Goal: Information Seeking & Learning: Learn about a topic

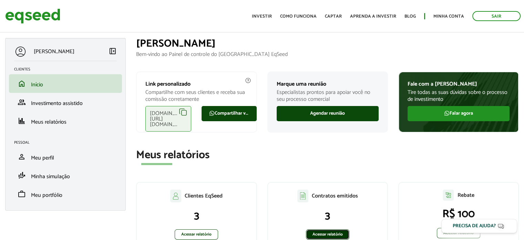
click at [316, 231] on link "Acessar relatório" at bounding box center [327, 234] width 43 height 10
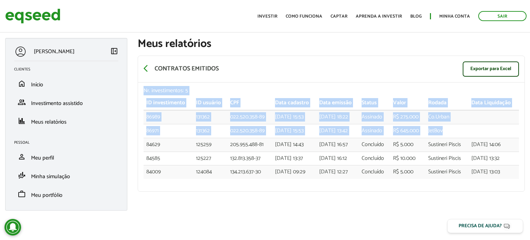
drag, startPoint x: 0, startPoint y: 0, endPoint x: 141, endPoint y: 83, distance: 163.2
click at [141, 83] on div "Nr. investimentos: 5 ID investimento ID usuário CPF Data cadastro Data emissão …" at bounding box center [331, 136] width 386 height 109
click at [140, 86] on div "Nr. investimentos: 5 ID investimento ID usuário CPF Data cadastro Data emissão …" at bounding box center [331, 136] width 386 height 109
click at [147, 88] on div "Nr. investimentos: 5" at bounding box center [330, 91] width 375 height 6
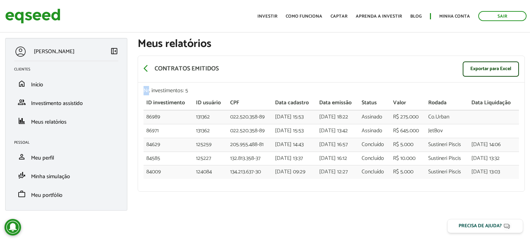
click at [147, 88] on div "Nr. investimentos: 5" at bounding box center [330, 91] width 375 height 6
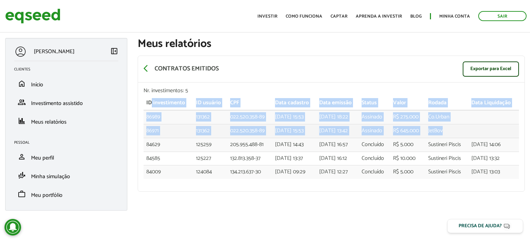
drag, startPoint x: 150, startPoint y: 100, endPoint x: 468, endPoint y: 125, distance: 318.8
click at [468, 125] on table "ID investimento ID usuário CPF Data cadastro Data emissão Status Valor Rodada D…" at bounding box center [330, 137] width 375 height 82
copy table "investimento ID usuário CPF Data cadastro Data emissão Status Valor Rodada Data…"
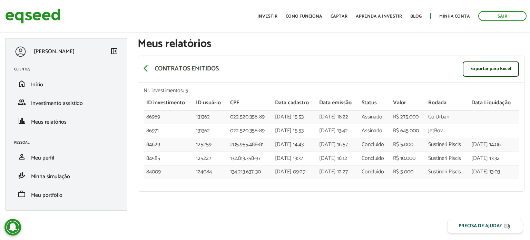
click at [190, 187] on div "Nr. investimentos: 5 ID investimento ID usuário CPF Data cadastro Data emissão …" at bounding box center [331, 136] width 386 height 109
click at [412, 118] on td "R$ 275.000" at bounding box center [407, 117] width 35 height 14
drag, startPoint x: 433, startPoint y: 109, endPoint x: 447, endPoint y: 127, distance: 22.9
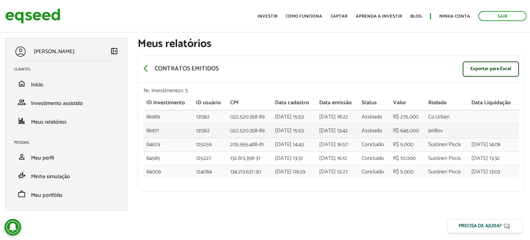
click at [433, 109] on th "Rodada" at bounding box center [446, 103] width 43 height 14
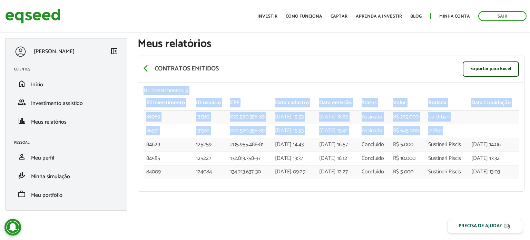
drag, startPoint x: 450, startPoint y: 131, endPoint x: 140, endPoint y: 92, distance: 312.4
click at [140, 92] on div "Nr. investimentos: 5 ID investimento ID usuário CPF Data cadastro Data emissão …" at bounding box center [331, 136] width 386 height 109
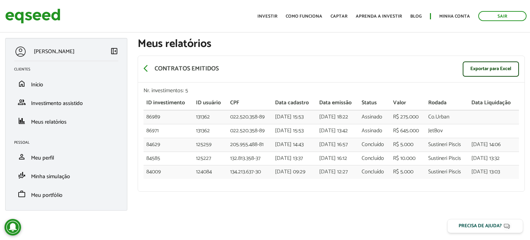
click at [389, 191] on section "arrow_back_ios Contratos emitidos Exportar para Excel Nr. investimentos: 5 ID i…" at bounding box center [331, 124] width 387 height 148
click at [354, 62] on div "arrow_back_ios Contratos emitidos Exportar para Excel" at bounding box center [331, 69] width 386 height 27
click at [414, 58] on div "arrow_back_ios Contratos emitidos Exportar para Excel" at bounding box center [331, 69] width 386 height 27
drag, startPoint x: 447, startPoint y: 143, endPoint x: 372, endPoint y: 127, distance: 76.5
click at [447, 143] on td "Sustineri Piscis" at bounding box center [446, 145] width 43 height 14
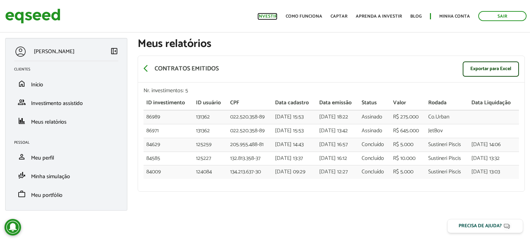
click at [271, 16] on link "Investir" at bounding box center [267, 16] width 20 height 4
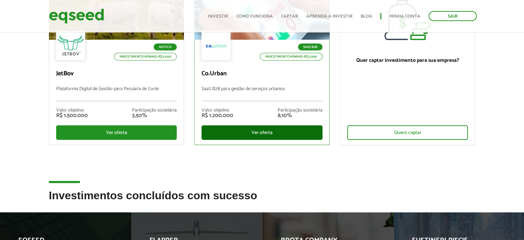
scroll to position [69, 0]
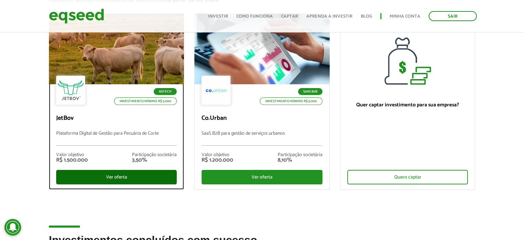
click at [149, 173] on div "Ver oferta" at bounding box center [116, 177] width 121 height 14
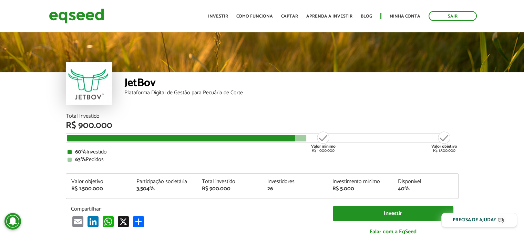
click at [320, 152] on div "Valor mínimo R$ 1.000.000" at bounding box center [324, 142] width 26 height 22
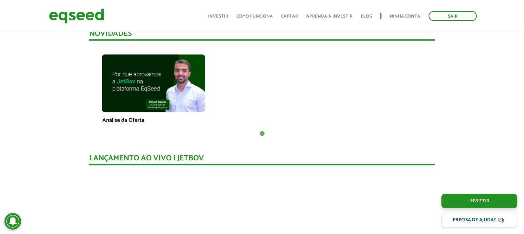
scroll to position [310, 0]
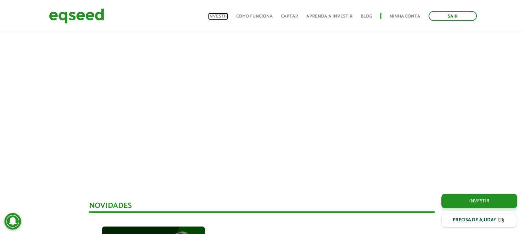
click at [221, 14] on link "Investir" at bounding box center [218, 16] width 20 height 4
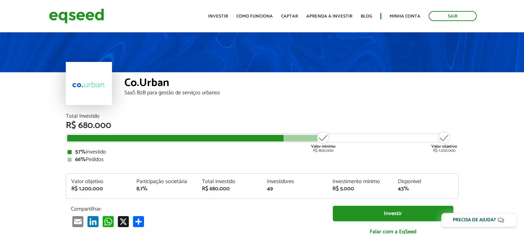
click at [256, 197] on div "Total Investido R$ 680.000 Valor mínimo R$ 800.000 Valor objetivo R$ 1.200.000 …" at bounding box center [262, 178] width 393 height 129
click at [257, 201] on div "Total Investido R$ 680.000 Valor mínimo R$ 800.000 Valor objetivo R$ 1.200.000 …" at bounding box center [262, 178] width 393 height 129
click at [379, 95] on div "SaaS B2B para gestão de serviços urbanos" at bounding box center [291, 93] width 334 height 6
click at [342, 95] on div "SaaS B2B para gestão de serviços urbanos" at bounding box center [291, 93] width 334 height 6
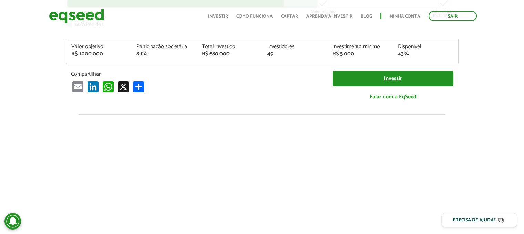
scroll to position [69, 0]
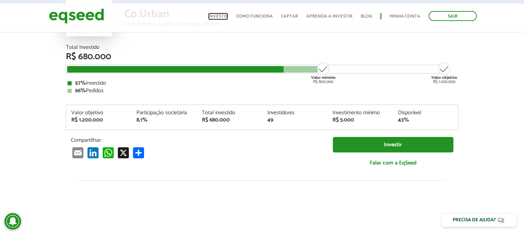
drag, startPoint x: 220, startPoint y: 19, endPoint x: 228, endPoint y: 27, distance: 11.2
click at [220, 19] on link "Investir" at bounding box center [218, 16] width 20 height 4
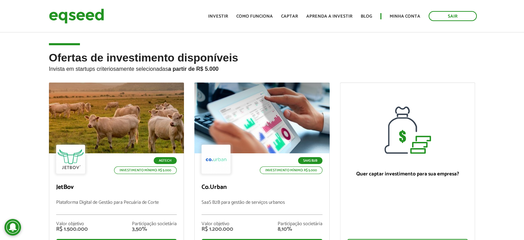
click at [353, 63] on h2 "Ofertas de investimento disponíveis Invista em startups criteriosamente selecio…" at bounding box center [262, 67] width 427 height 31
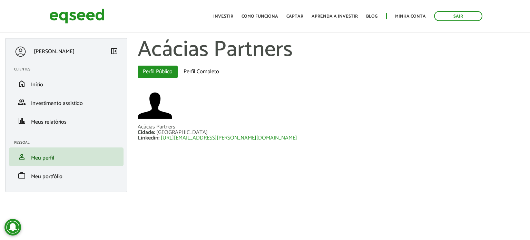
click at [415, 122] on div at bounding box center [331, 106] width 387 height 36
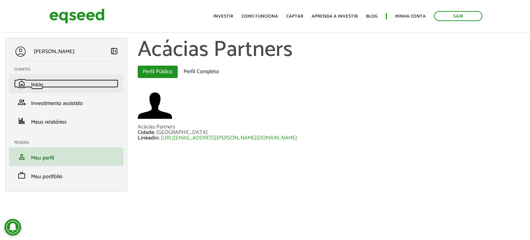
click at [40, 80] on span "Início" at bounding box center [37, 84] width 12 height 9
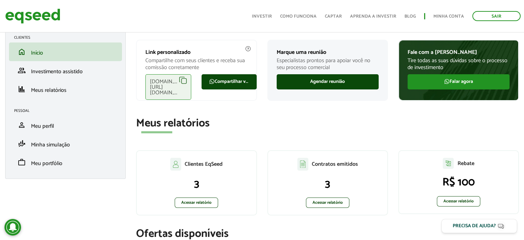
scroll to position [69, 0]
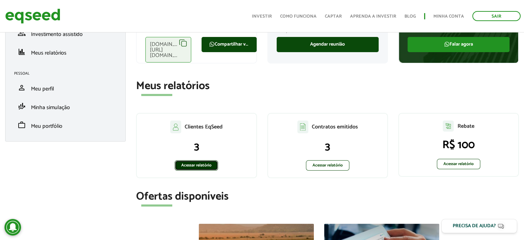
click at [201, 163] on link "Acessar relatório" at bounding box center [196, 165] width 43 height 10
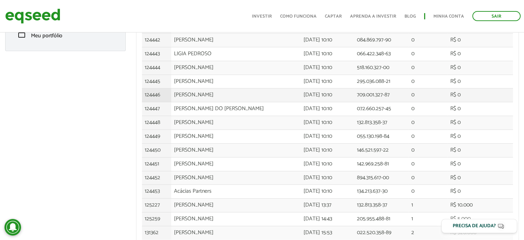
scroll to position [190, 0]
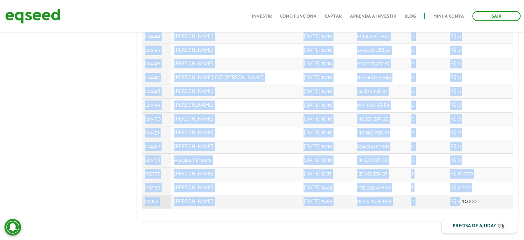
drag, startPoint x: 138, startPoint y: 200, endPoint x: 466, endPoint y: 202, distance: 328.2
click at [466, 202] on div "Nr. investidores: 21 ID Nome completo Data cadastro CPF Qt invest. Valor total …" at bounding box center [328, 56] width 382 height 329
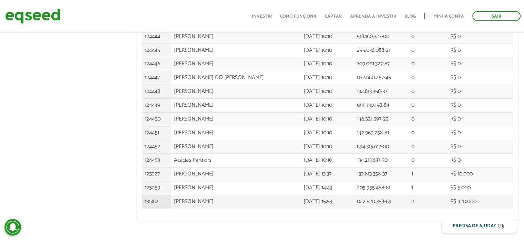
click at [472, 201] on td "R$ 920.000" at bounding box center [480, 200] width 65 height 13
drag, startPoint x: 481, startPoint y: 200, endPoint x: 145, endPoint y: 202, distance: 336.1
click at [145, 202] on tr "131362 [PERSON_NAME] JUNIOR [DATE] 15:53 022.520.358-89 2 R$ 920.000" at bounding box center [327, 200] width 371 height 13
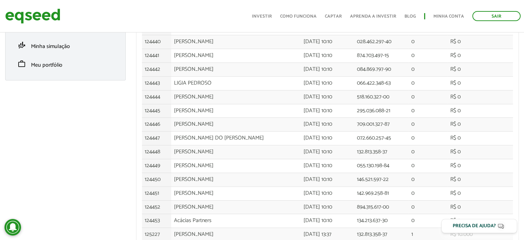
scroll to position [0, 0]
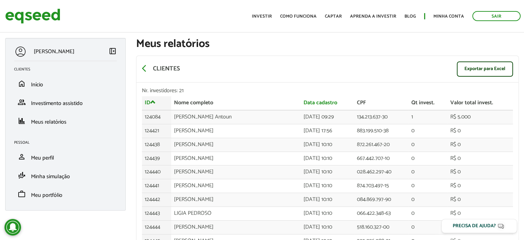
click at [409, 71] on div "arrow_back_ios Clientes Exportar para Excel" at bounding box center [328, 69] width 382 height 27
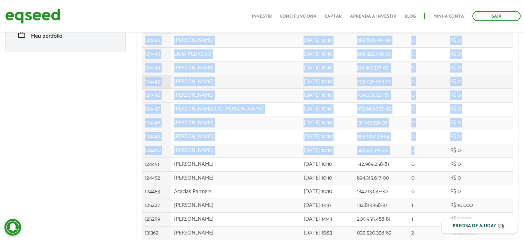
scroll to position [190, 0]
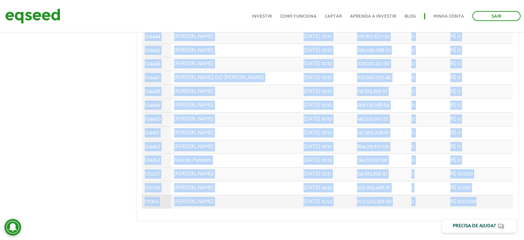
drag, startPoint x: 173, startPoint y: 115, endPoint x: 488, endPoint y: 195, distance: 324.8
click at [488, 195] on tbody "124084 [PERSON_NAME] Antoun [DATE] 09:29 134.213.637-30 1 R$ 5.000 124421 [PERS…" at bounding box center [327, 64] width 371 height 289
click at [489, 195] on td "R$ 920.000" at bounding box center [480, 200] width 65 height 13
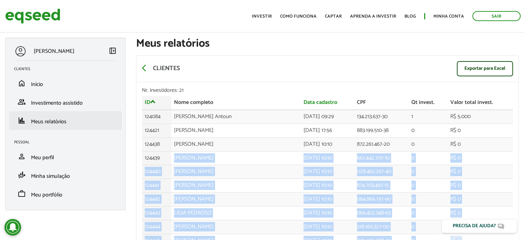
scroll to position [0, 0]
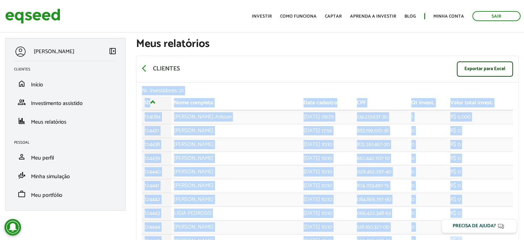
drag, startPoint x: 490, startPoint y: 195, endPoint x: 241, endPoint y: 70, distance: 278.4
click at [241, 70] on div "arrow_back_ios Clientes Exportar para Excel Nr. investidores: 21 ID Nome comple…" at bounding box center [327, 234] width 383 height 356
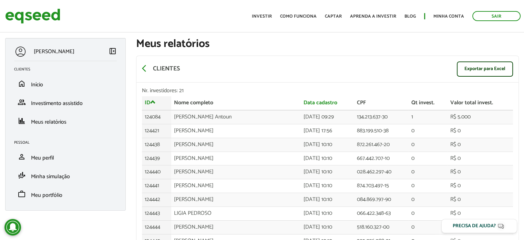
click at [212, 41] on h1 "Meus relatórios" at bounding box center [327, 44] width 383 height 12
drag, startPoint x: 212, startPoint y: 42, endPoint x: 386, endPoint y: 53, distance: 174.1
click at [375, 66] on section "Meus relatórios arrow_back_ios Clientes Exportar para Excel Nr. investidores: 2…" at bounding box center [327, 228] width 393 height 380
click at [386, 53] on section "arrow_back_ios Clientes Exportar para Excel Nr. investidores: 21 ID Nome comple…" at bounding box center [327, 234] width 383 height 368
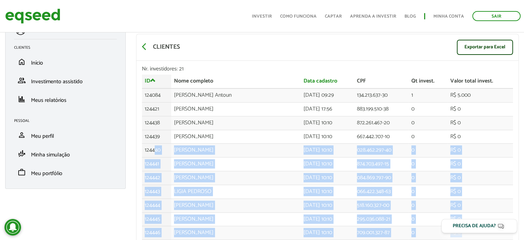
scroll to position [18, 0]
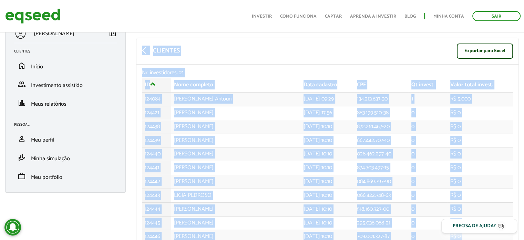
drag, startPoint x: 490, startPoint y: 197, endPoint x: 142, endPoint y: 43, distance: 379.7
click at [142, 43] on div "arrow_back_ios Clientes Exportar para Excel Nr. investidores: 21 ID Nome comple…" at bounding box center [327, 216] width 383 height 356
click at [206, 159] on td "[PERSON_NAME]" at bounding box center [236, 154] width 130 height 14
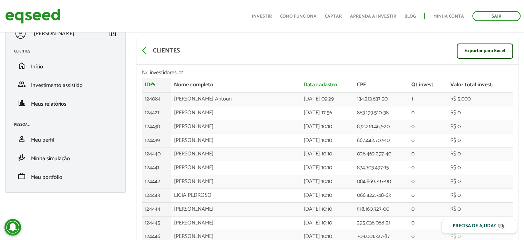
click at [358, 55] on div "arrow_back_ios Clientes Exportar para Excel" at bounding box center [328, 51] width 382 height 27
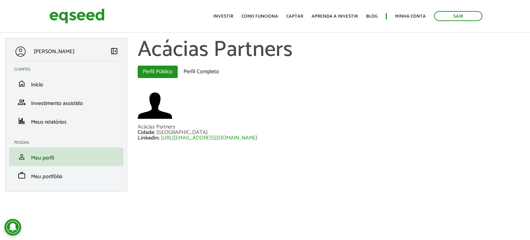
click at [457, 86] on section "Acácias Partners Abas primárias Perfil Público (aba ativa) Perfil Completo Acác…" at bounding box center [330, 94] width 397 height 113
click at [59, 122] on span "Meus relatórios" at bounding box center [49, 121] width 36 height 9
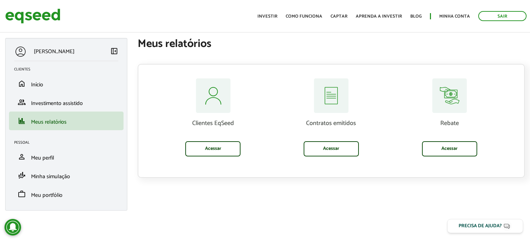
drag, startPoint x: 345, startPoint y: 203, endPoint x: 394, endPoint y: 227, distance: 55.0
click at [345, 203] on div "[PERSON_NAME] left_panel_close Clientes home Início group Investimento assistid…" at bounding box center [265, 127] width 530 height 179
click at [372, 218] on article "[PERSON_NAME] left_panel_close Clientes home Início group Investimento assistid…" at bounding box center [265, 119] width 530 height 224
